Goal: Use online tool/utility: Use online tool/utility

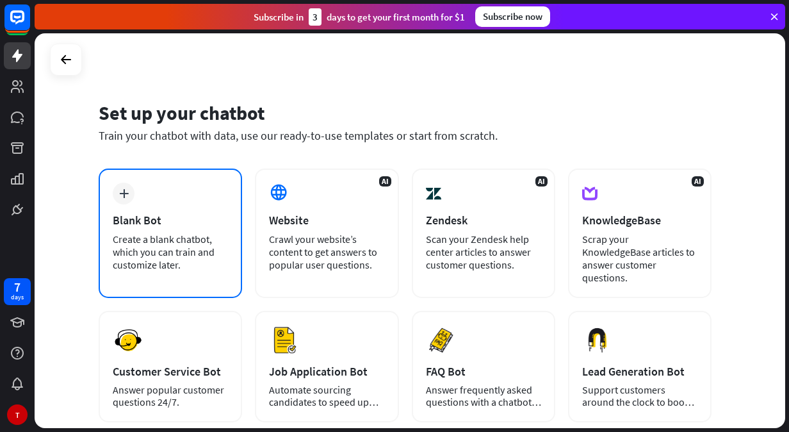
click at [147, 193] on div "plus Blank Bot Create a blank chatbot, which you can train and customize later." at bounding box center [170, 232] width 143 height 129
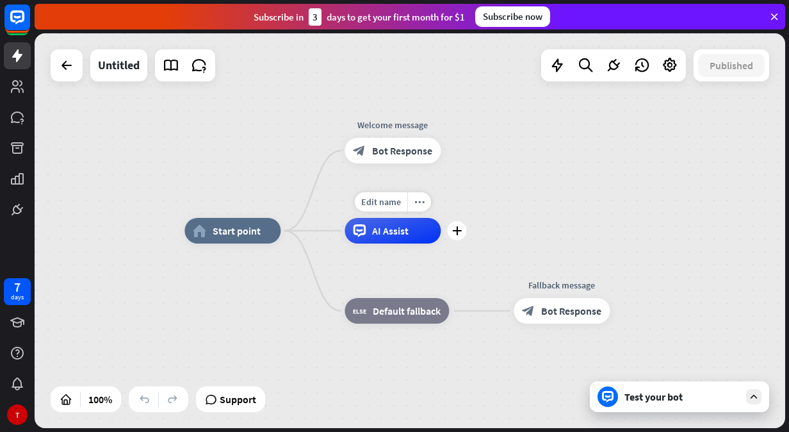
click at [368, 243] on div "Edit name more_horiz plus AI Assist" at bounding box center [393, 231] width 96 height 26
click at [370, 243] on div "Edit name more_horiz plus AI Assist" at bounding box center [393, 231] width 96 height 26
click at [370, 243] on div "Edit name more_horiz plus AI Assist" at bounding box center [392, 231] width 96 height 26
click at [670, 394] on div "Test your bot" at bounding box center [681, 396] width 115 height 13
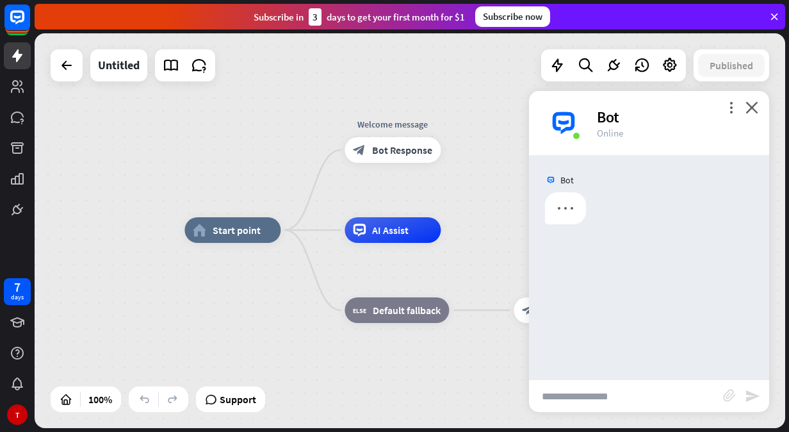
click at [583, 393] on input "text" at bounding box center [626, 396] width 194 height 32
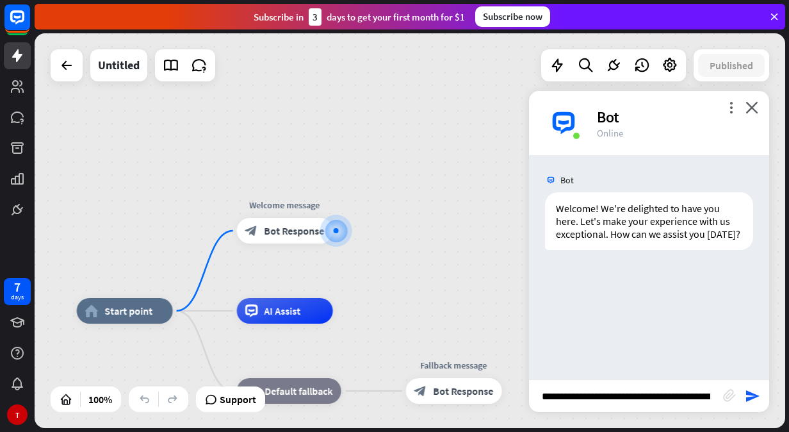
click at [703, 405] on input "**********" at bounding box center [626, 396] width 194 height 32
paste input "******"
type input "**********"
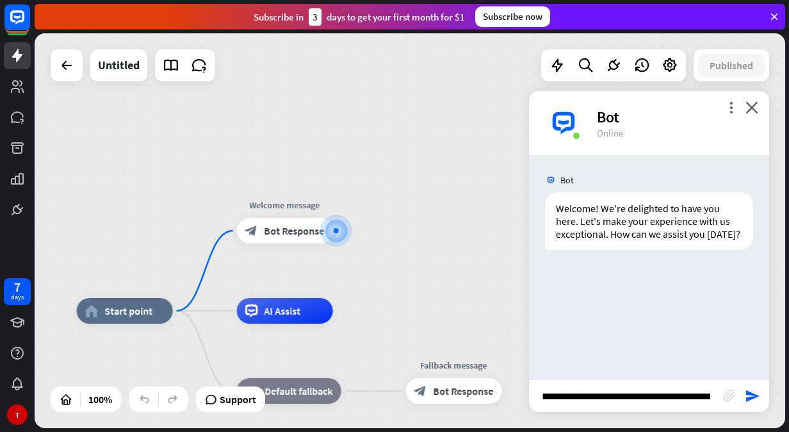
click at [703, 397] on input "**********" at bounding box center [626, 396] width 194 height 32
click at [750, 398] on icon "send" at bounding box center [752, 395] width 15 height 15
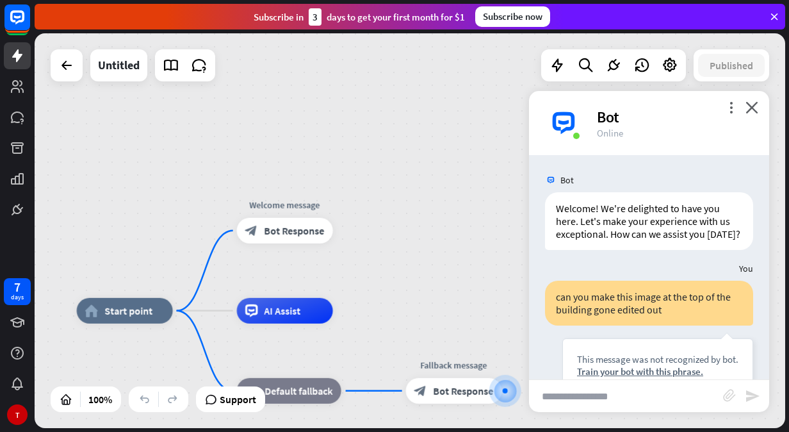
click at [679, 391] on input "text" at bounding box center [626, 396] width 194 height 32
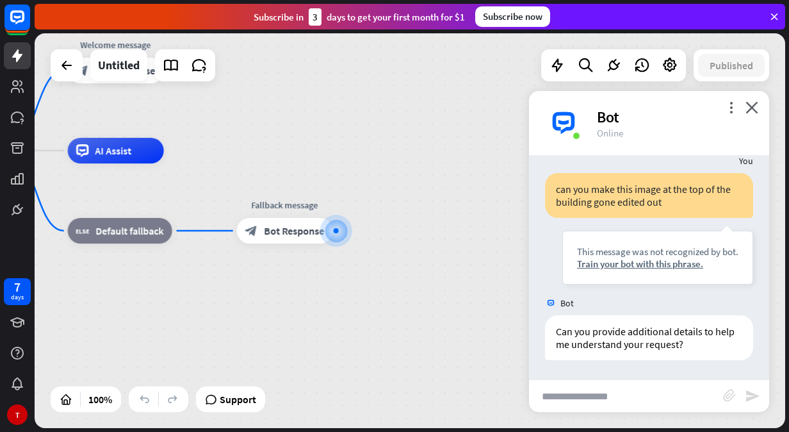
scroll to position [119, 0]
click at [637, 394] on input "text" at bounding box center [626, 396] width 194 height 32
click at [584, 68] on icon at bounding box center [585, 65] width 17 height 17
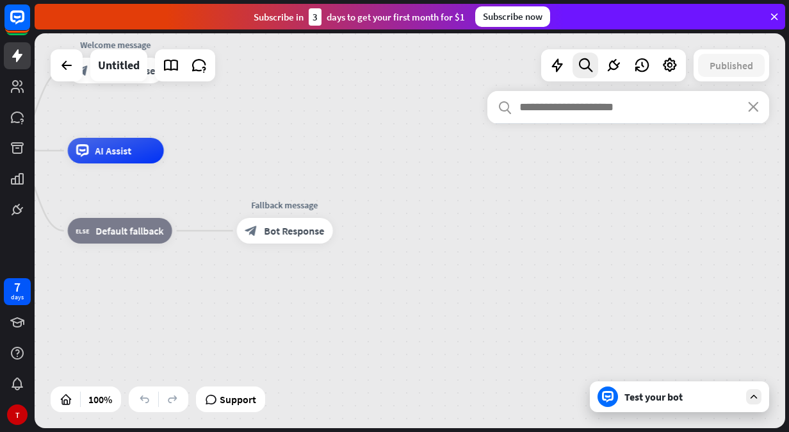
click at [656, 409] on div "search close" at bounding box center [628, 251] width 282 height 321
click at [758, 365] on div "search close" at bounding box center [628, 251] width 282 height 321
click at [752, 400] on div "search close" at bounding box center [628, 251] width 282 height 321
click at [678, 389] on div "search close" at bounding box center [628, 251] width 282 height 321
drag, startPoint x: 678, startPoint y: 389, endPoint x: 418, endPoint y: 147, distance: 355.3
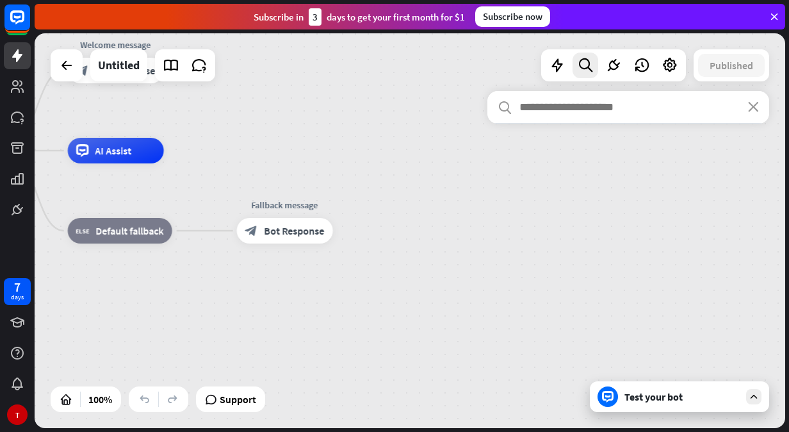
click at [418, 147] on div "home_2 Start point Welcome message block_bot_response Bot Response AI Assist bl…" at bounding box center [410, 230] width 751 height 394
